Goal: Task Accomplishment & Management: Use online tool/utility

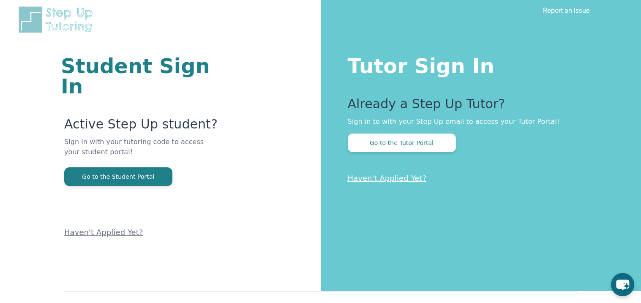
scroll to position [12, 0]
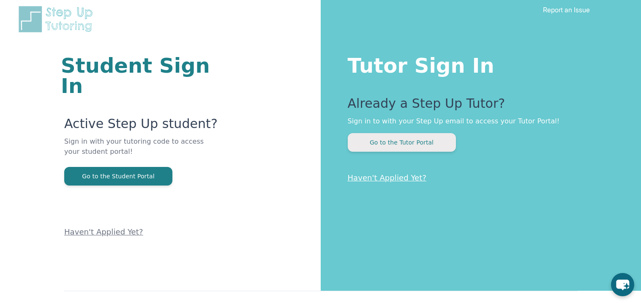
click at [413, 150] on button "Go to the Tutor Portal" at bounding box center [402, 142] width 108 height 19
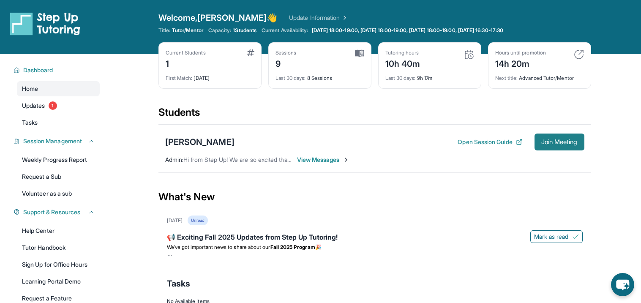
click at [567, 142] on span "Join Meeting" at bounding box center [560, 142] width 36 height 5
